Goal: Task Accomplishment & Management: Manage account settings

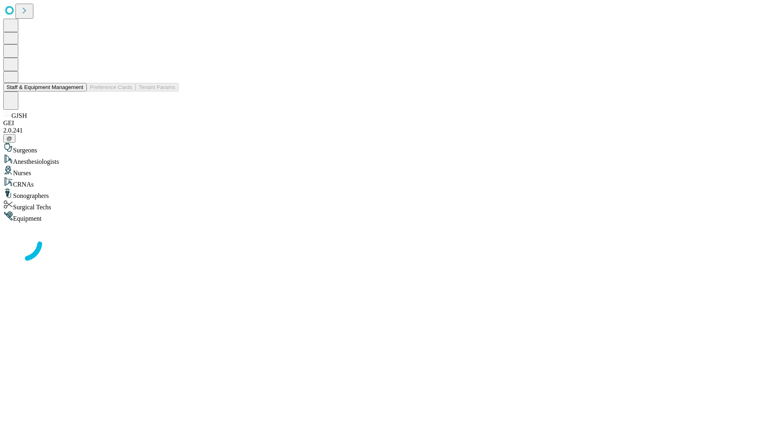
click at [78, 92] on button "Staff & Equipment Management" at bounding box center [44, 87] width 83 height 9
